Goal: Task Accomplishment & Management: Use online tool/utility

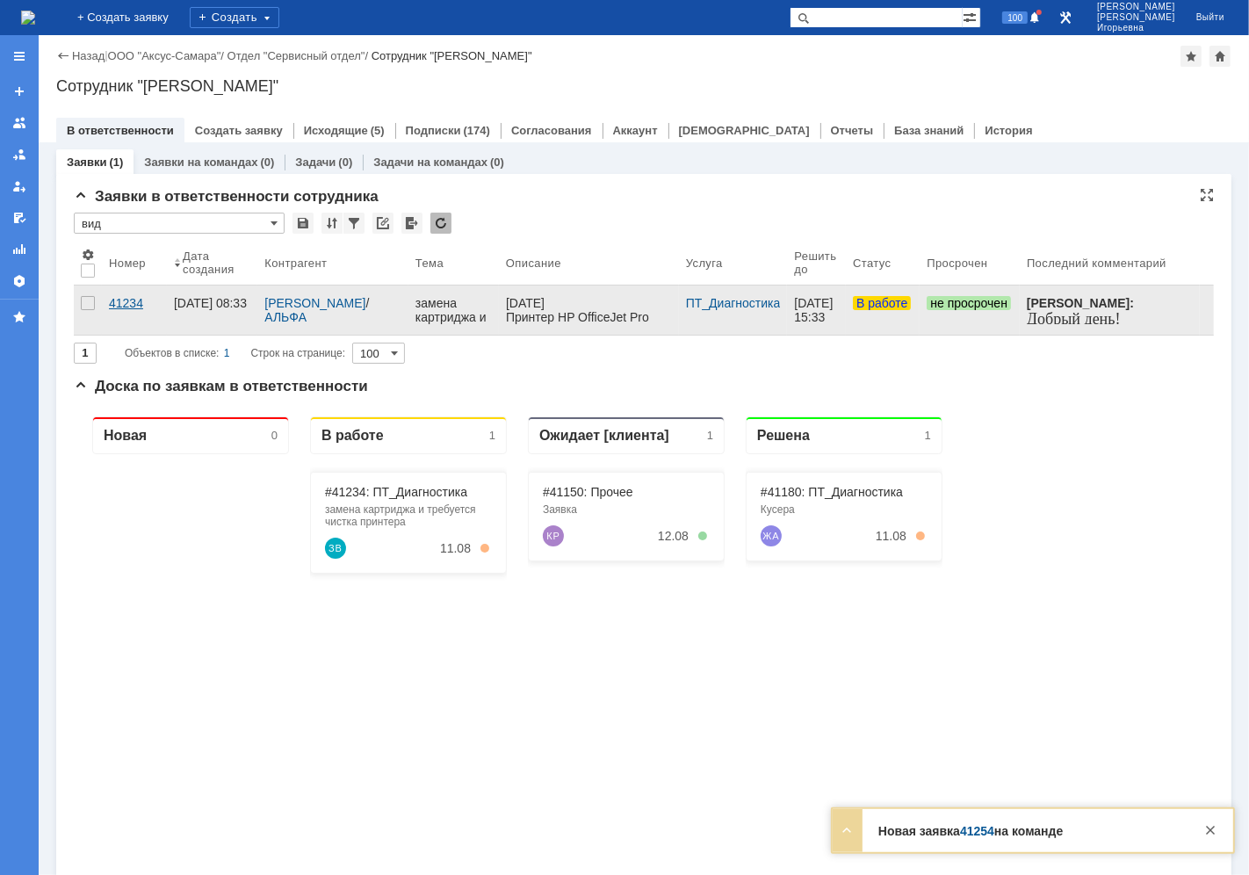
click at [133, 302] on div "41234" at bounding box center [134, 303] width 51 height 14
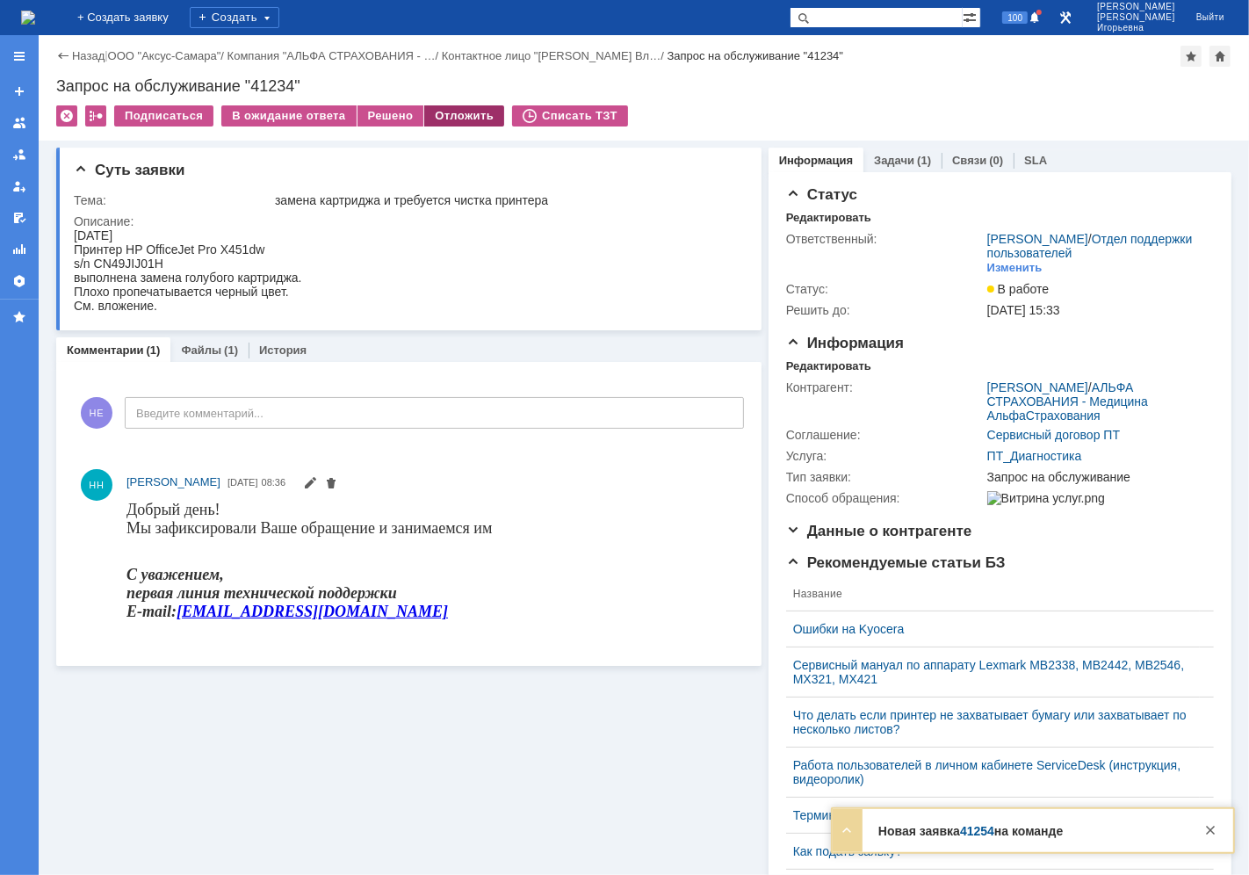
click at [448, 123] on div "Отложить" at bounding box center [464, 115] width 80 height 21
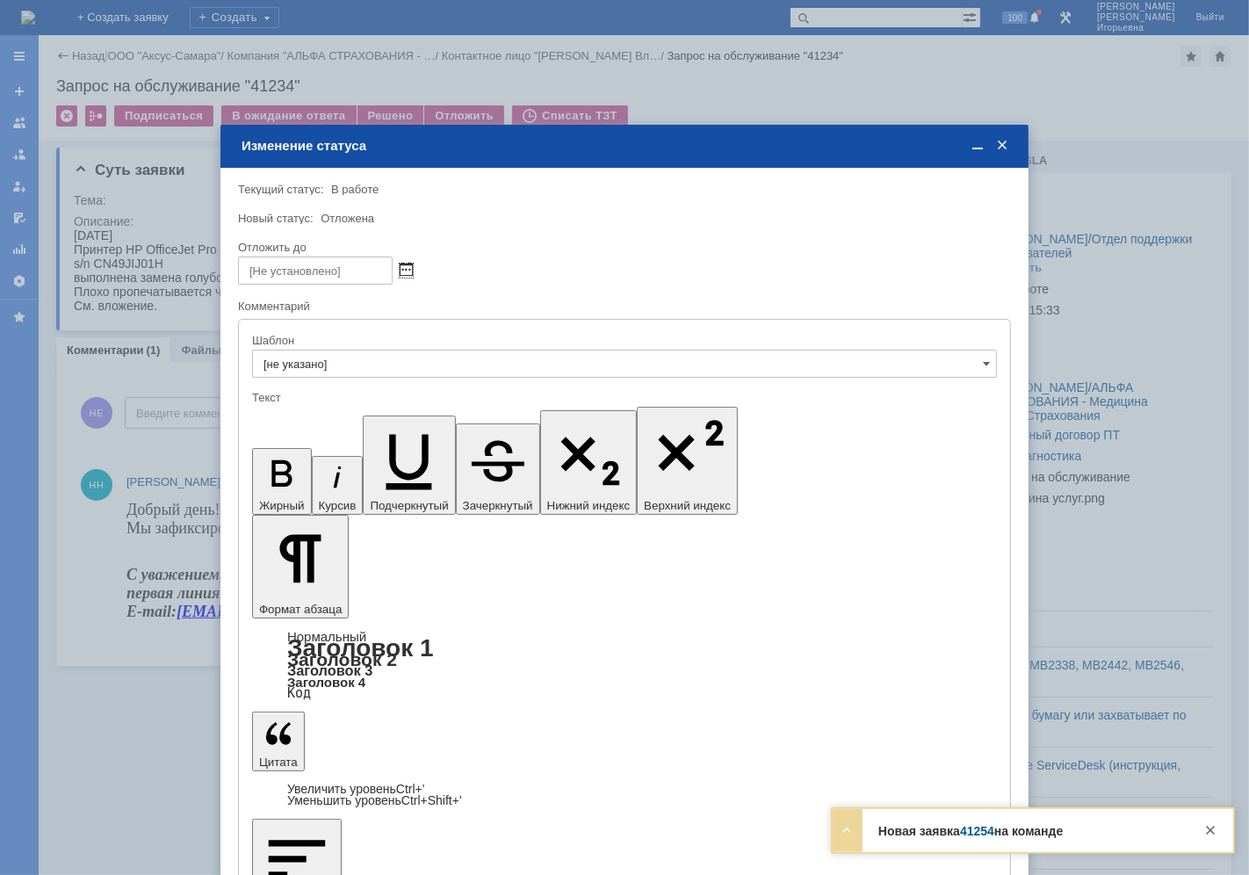
click at [408, 266] on span at bounding box center [406, 271] width 13 height 14
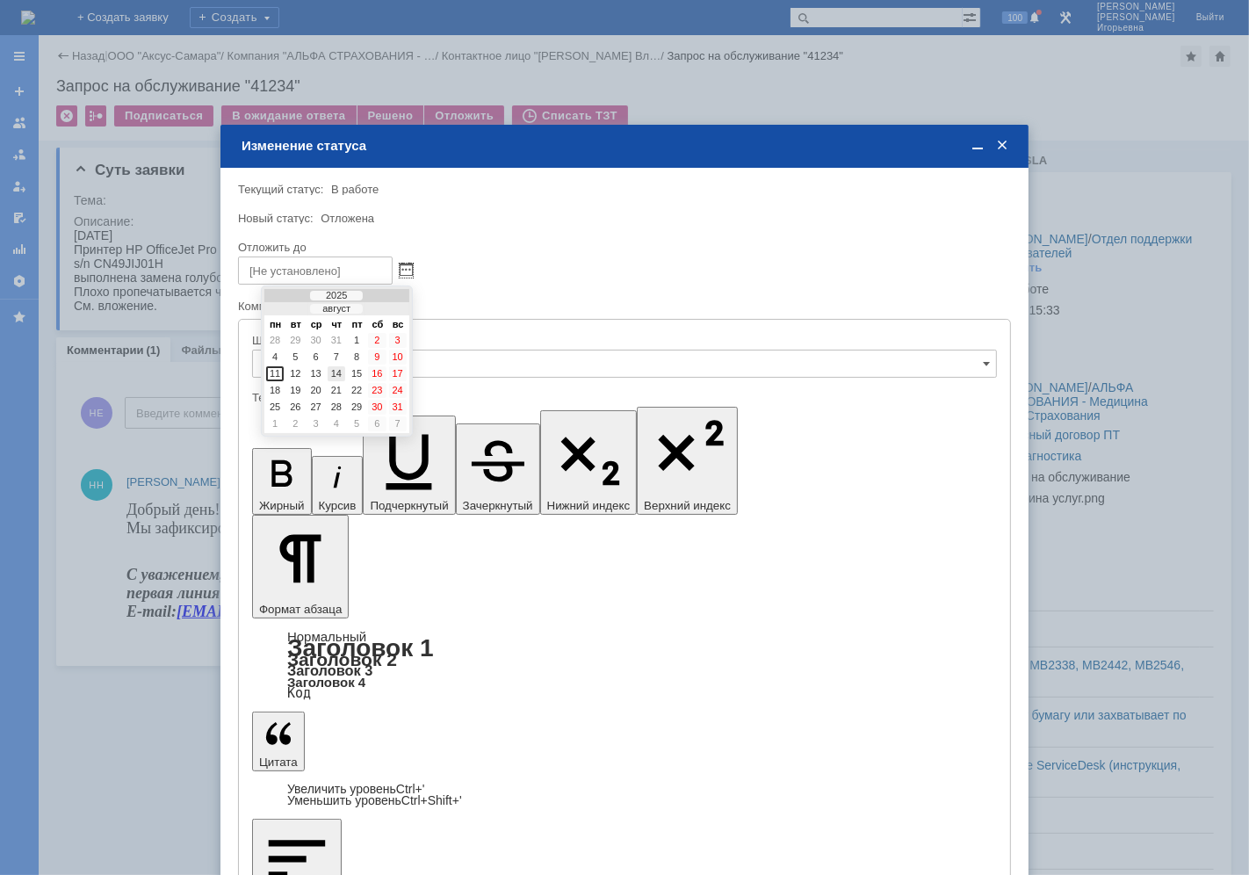
click at [337, 372] on div "14" at bounding box center [337, 373] width 18 height 15
type input "14.08.2025 12:19"
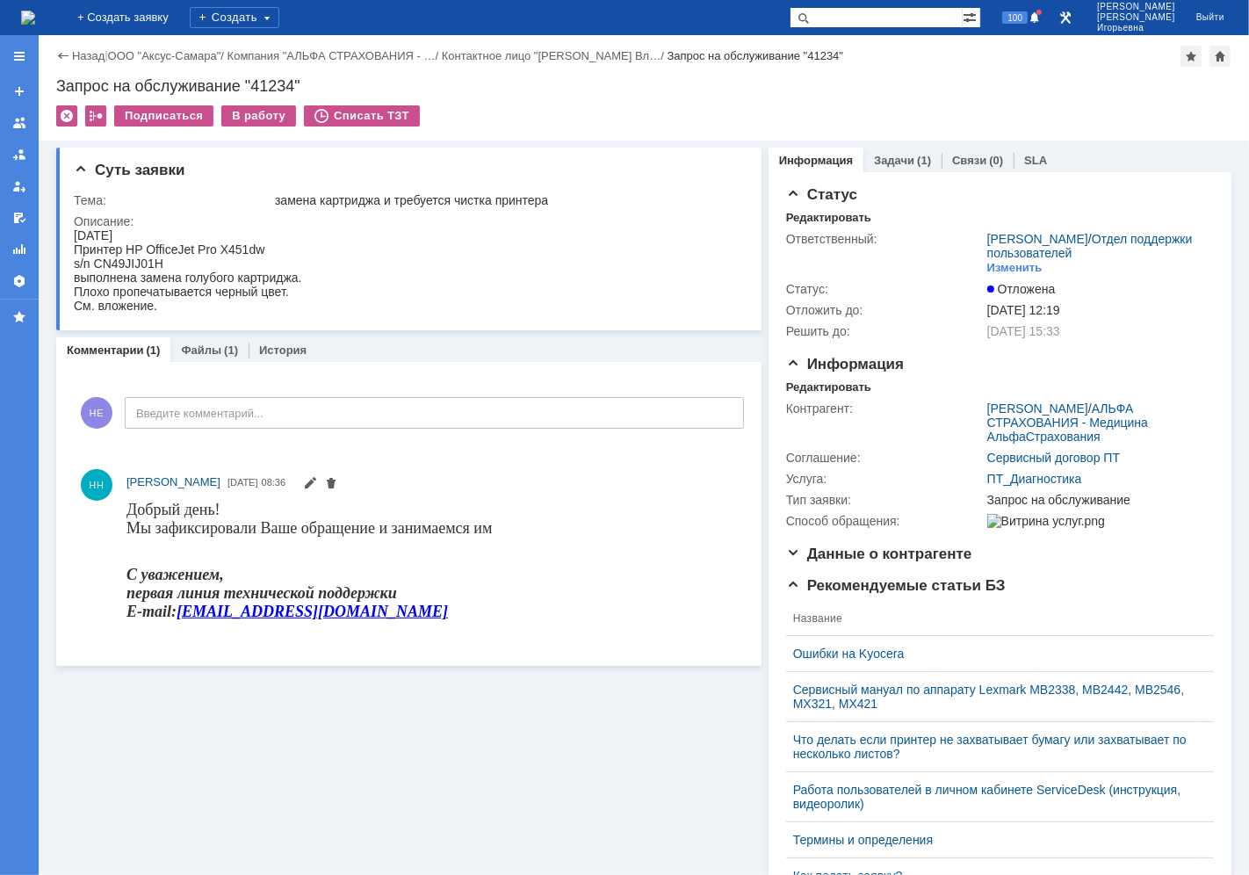
click at [35, 22] on img at bounding box center [28, 18] width 14 height 14
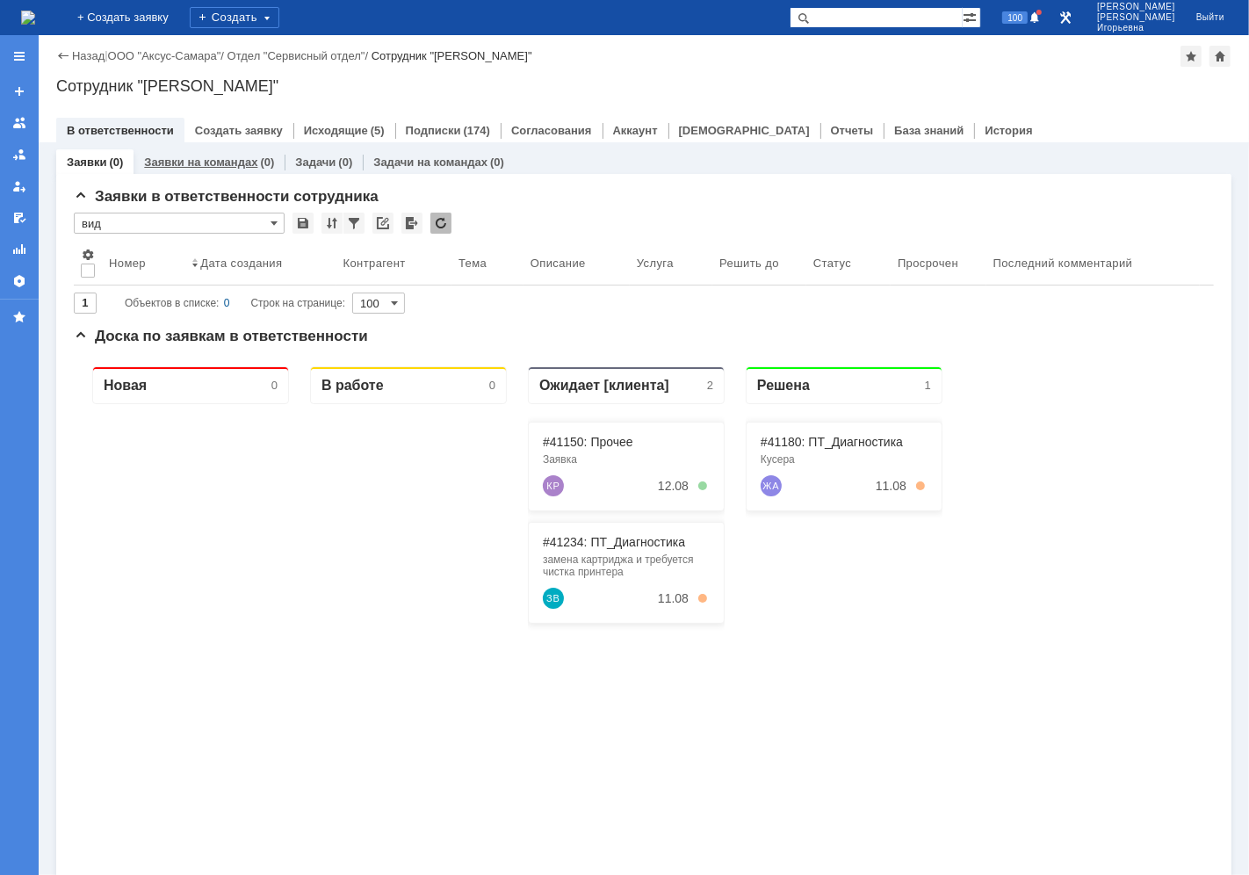
click at [199, 163] on link "Заявки на командах" at bounding box center [200, 161] width 113 height 13
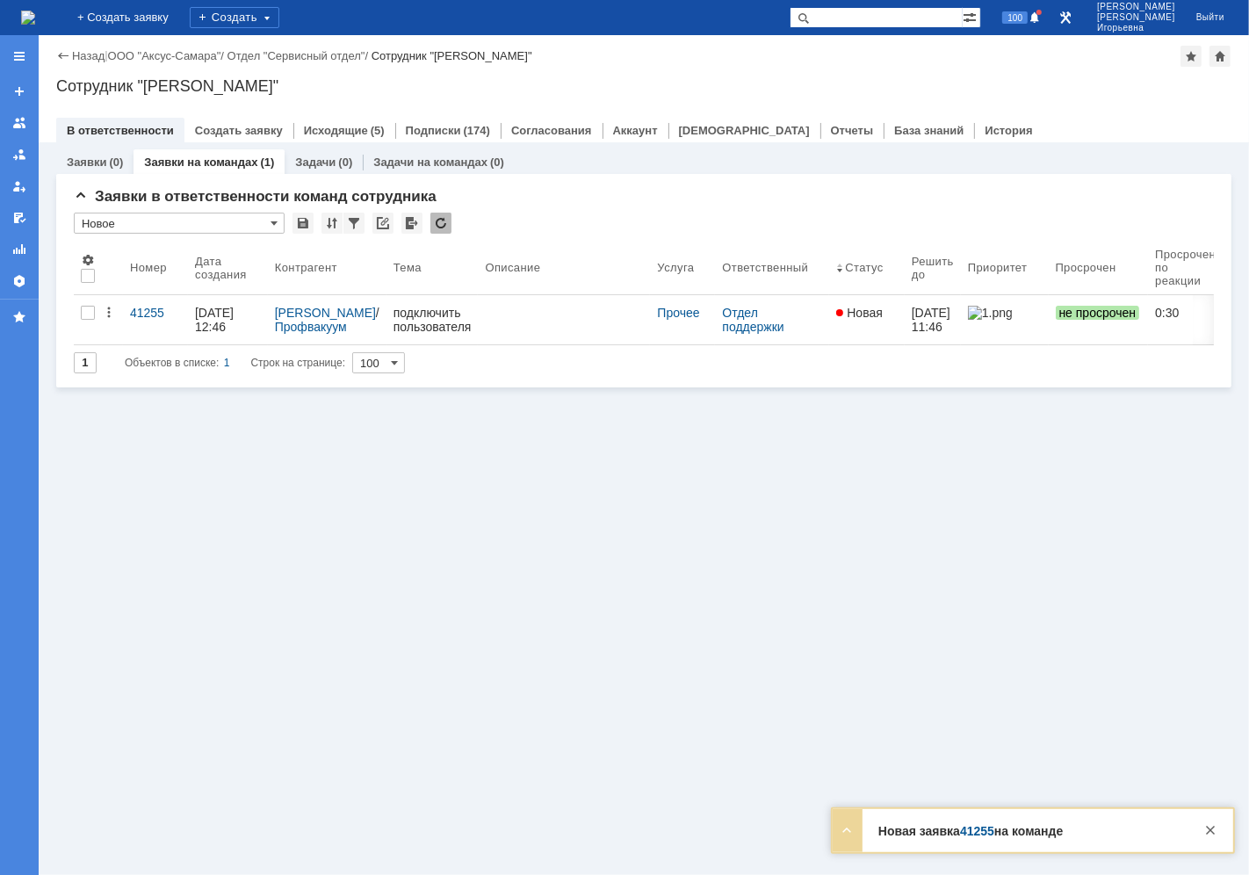
click at [172, 158] on link "Заявки на командах" at bounding box center [200, 161] width 113 height 13
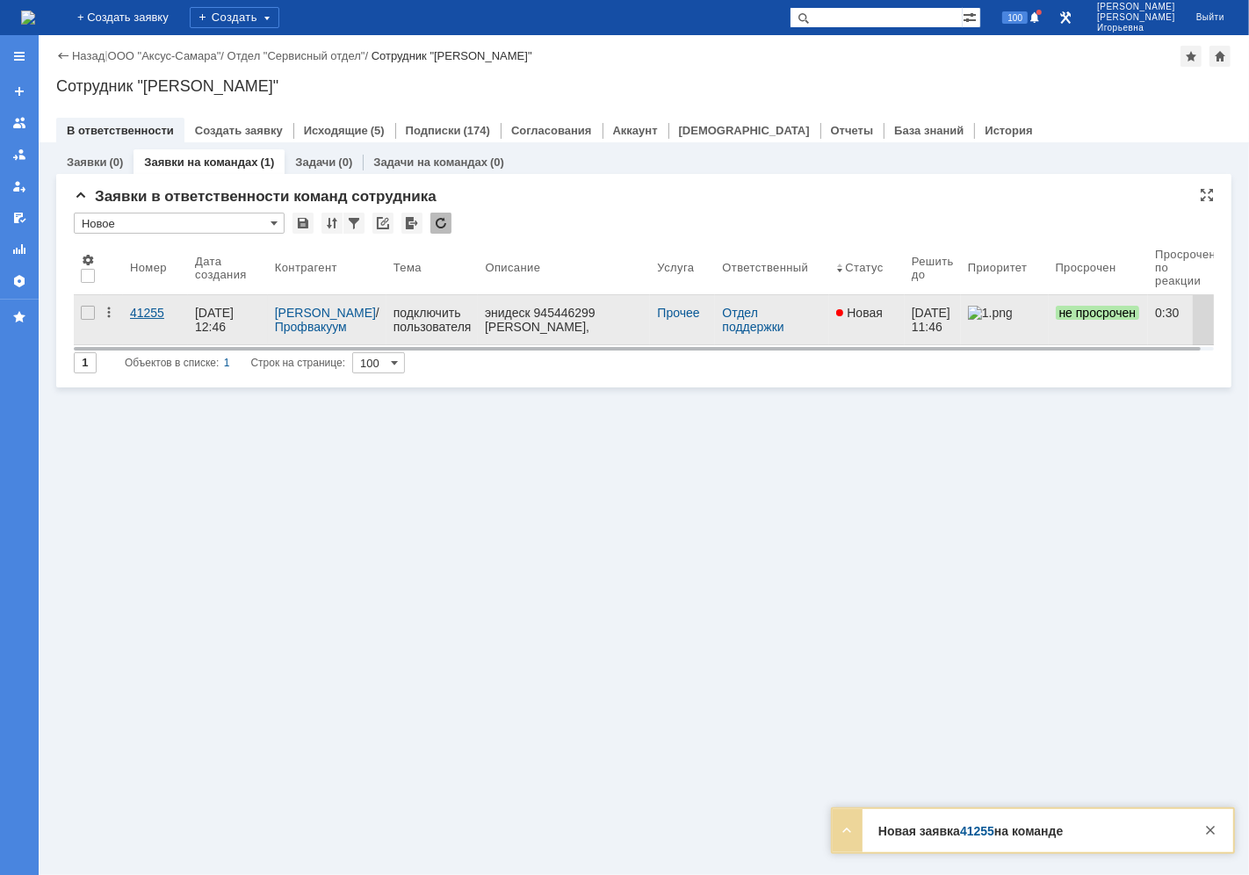
click at [149, 312] on div "41255" at bounding box center [155, 313] width 51 height 14
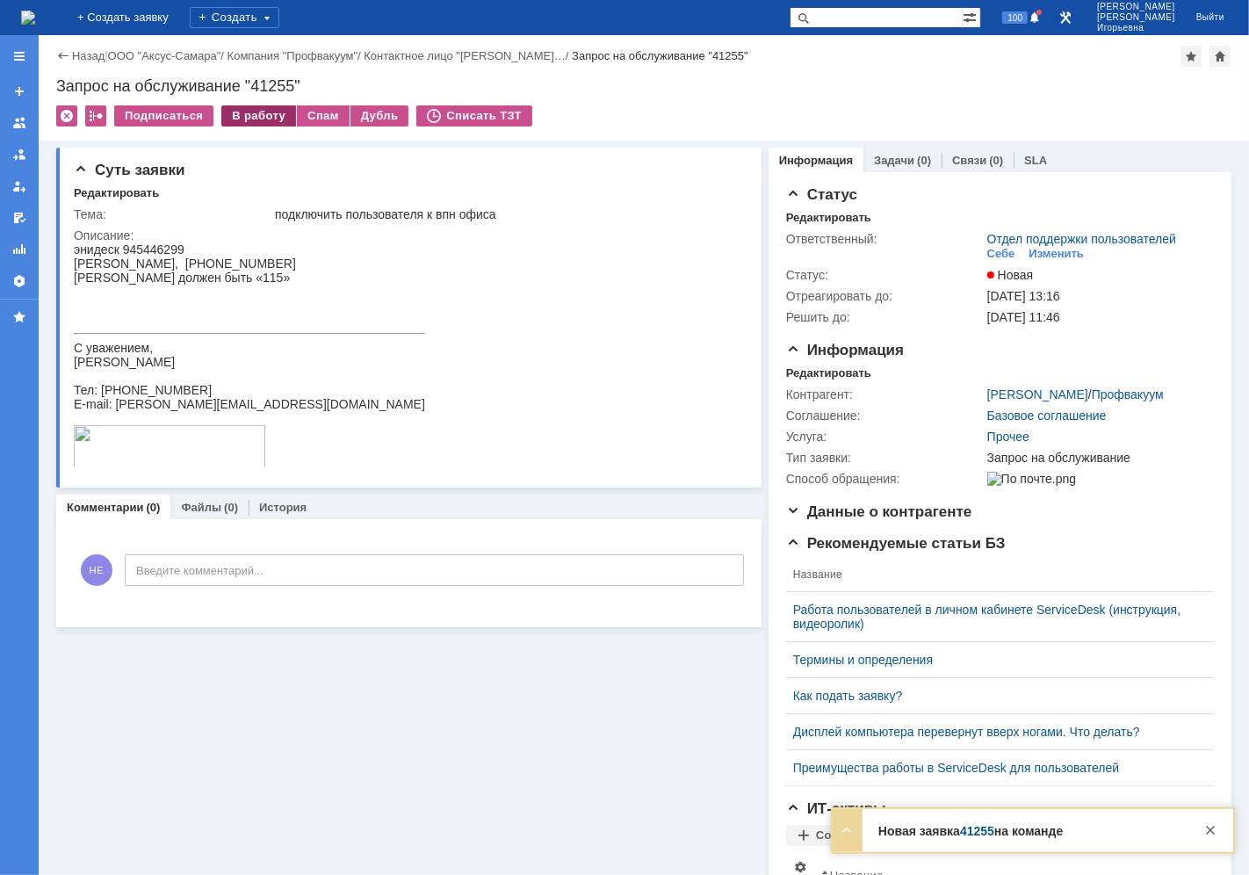
click at [260, 119] on div "В работу" at bounding box center [258, 115] width 75 height 21
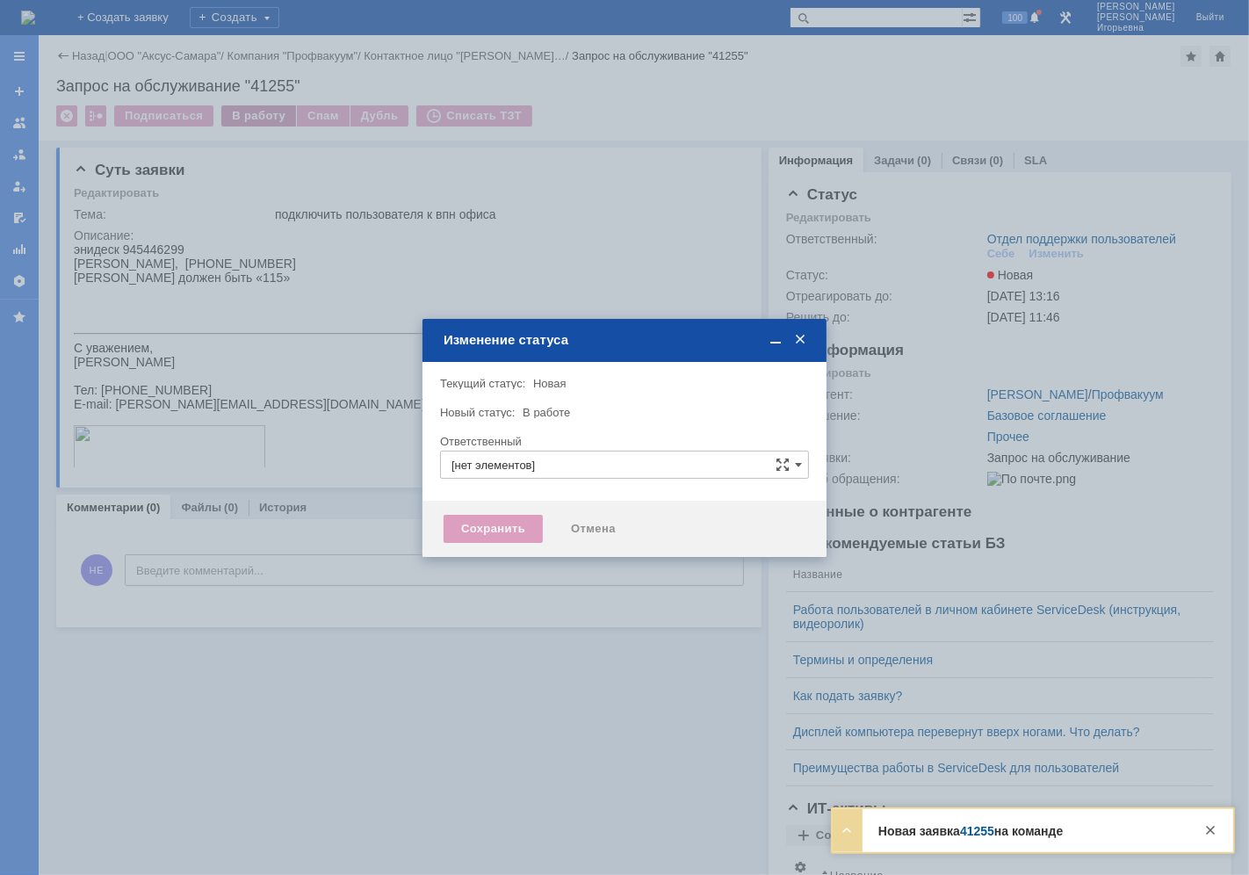
type input "Отдел поддержки пользователей"
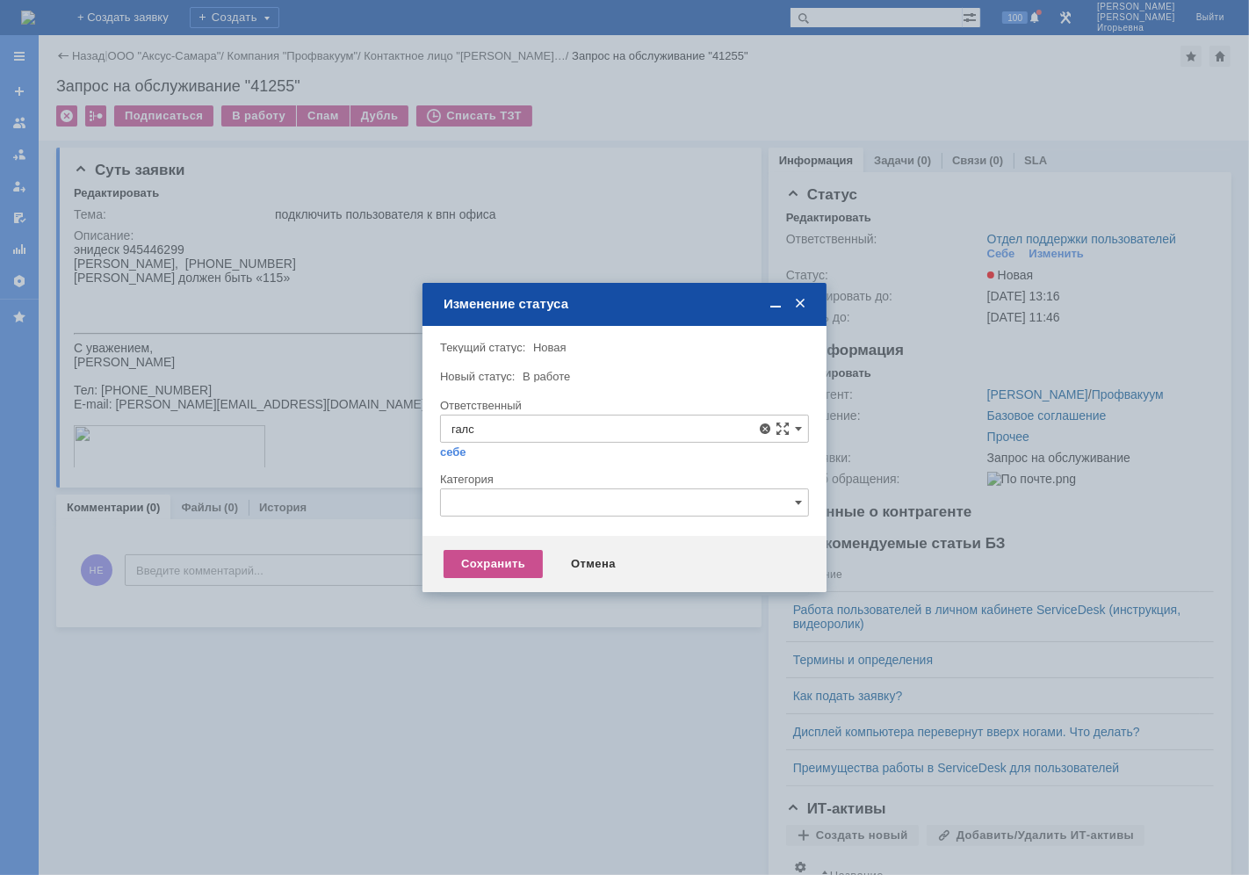
click at [577, 549] on span "[PERSON_NAME]" at bounding box center [625, 556] width 346 height 14
type input "[PERSON_NAME]"
click at [495, 566] on div "Сохранить" at bounding box center [493, 564] width 99 height 28
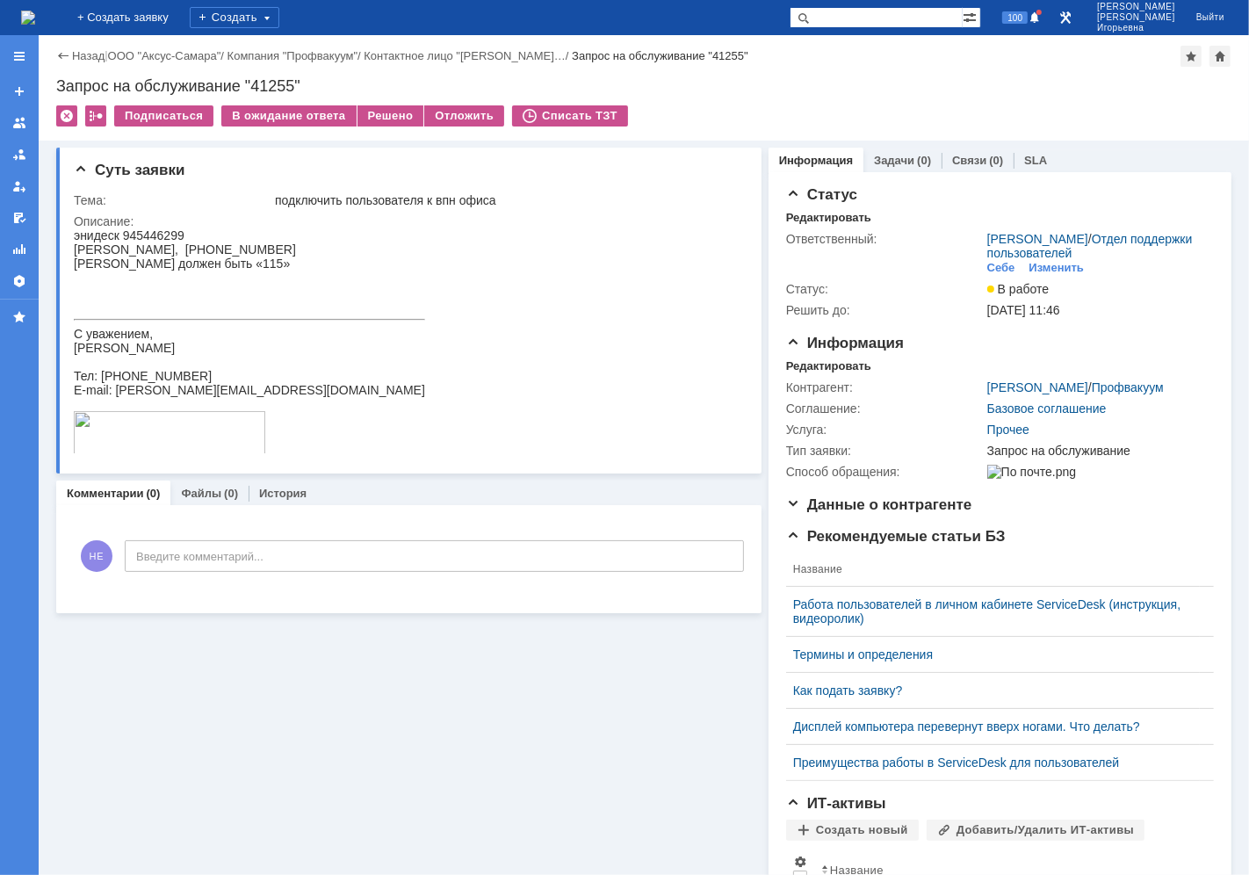
click at [278, 81] on div "Запрос на обслуживание "41255"" at bounding box center [643, 86] width 1175 height 18
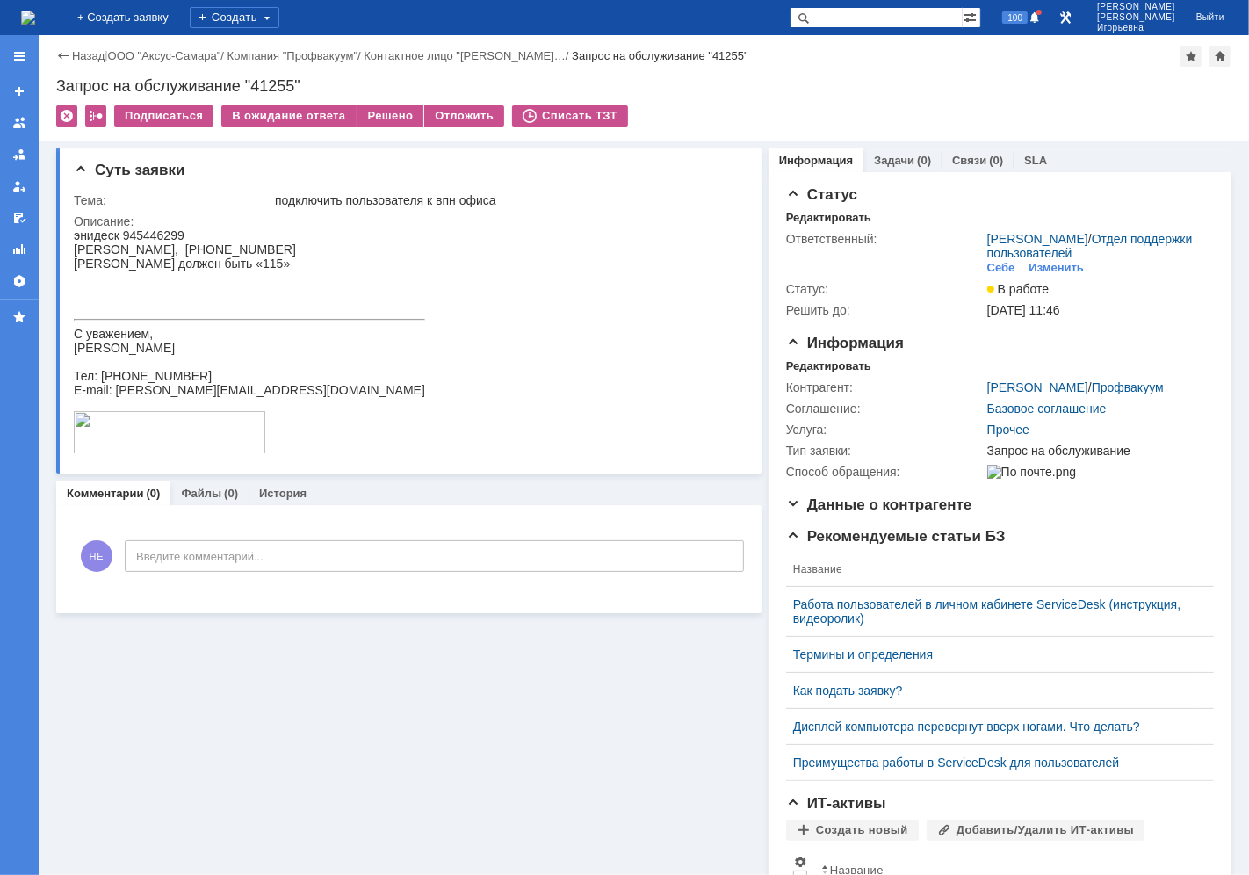
click at [278, 81] on div "Запрос на обслуживание "41255"" at bounding box center [643, 86] width 1175 height 18
copy div "41255"
click at [35, 11] on img at bounding box center [28, 18] width 14 height 14
